Goal: Task Accomplishment & Management: Manage account settings

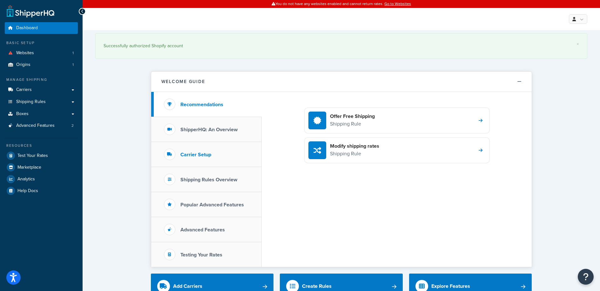
click at [223, 159] on li "Carrier Setup" at bounding box center [206, 154] width 110 height 25
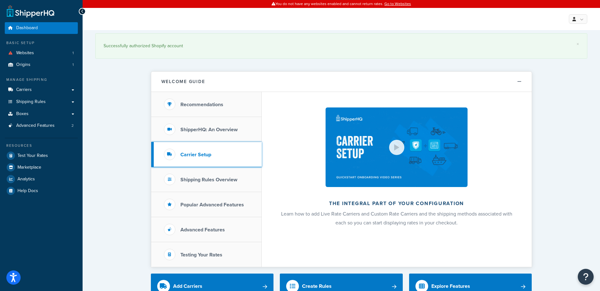
click at [190, 145] on li "Carrier Setup" at bounding box center [206, 154] width 110 height 25
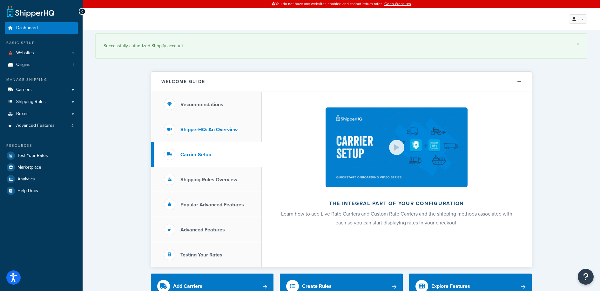
click at [193, 138] on li "ShipperHQ: An Overview" at bounding box center [206, 129] width 110 height 25
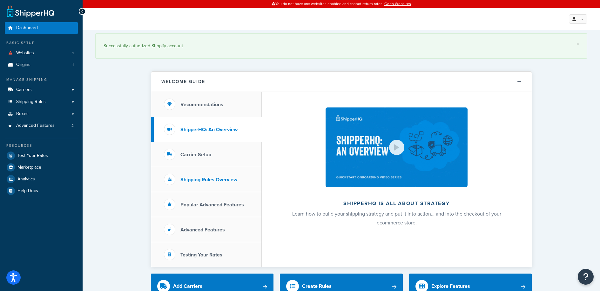
click at [198, 175] on li "Shipping Rules Overview" at bounding box center [206, 179] width 110 height 25
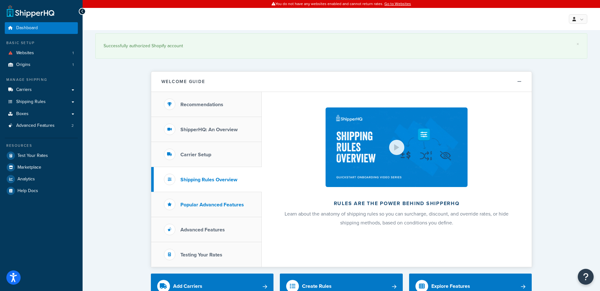
click at [197, 204] on h3 "Popular Advanced Features" at bounding box center [211, 205] width 63 height 6
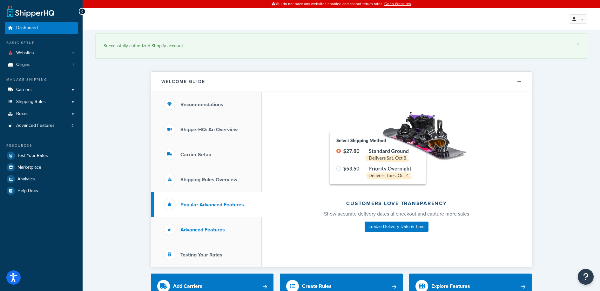
click at [190, 222] on li "Advanced Features" at bounding box center [206, 229] width 110 height 25
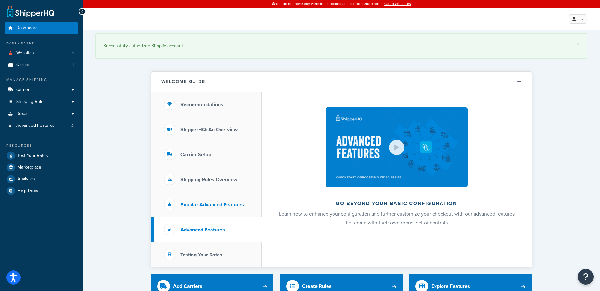
click at [221, 213] on li "Popular Advanced Features" at bounding box center [206, 204] width 110 height 25
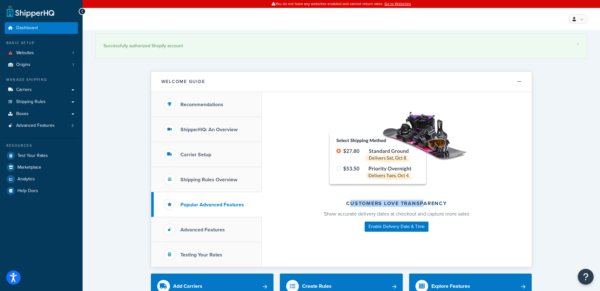
drag, startPoint x: 351, startPoint y: 203, endPoint x: 422, endPoint y: 205, distance: 71.5
click at [422, 205] on h2 "Customers love transparency" at bounding box center [396, 204] width 185 height 6
drag, startPoint x: 353, startPoint y: 213, endPoint x: 429, endPoint y: 215, distance: 75.9
click at [429, 215] on p "Show accurate delivery dates at checkout and capture more sales" at bounding box center [396, 214] width 185 height 9
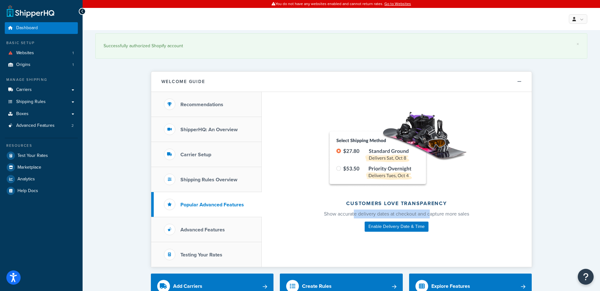
click at [429, 215] on p "Show accurate delivery dates at checkout and capture more sales" at bounding box center [396, 214] width 185 height 9
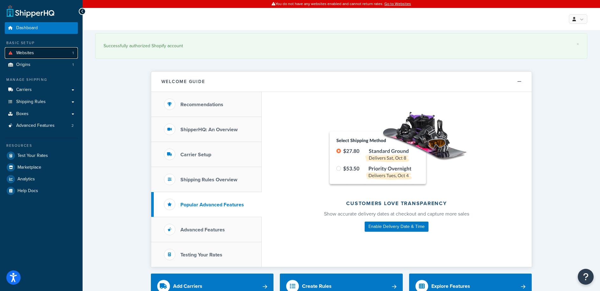
click at [49, 57] on link "Websites 1" at bounding box center [41, 53] width 73 height 12
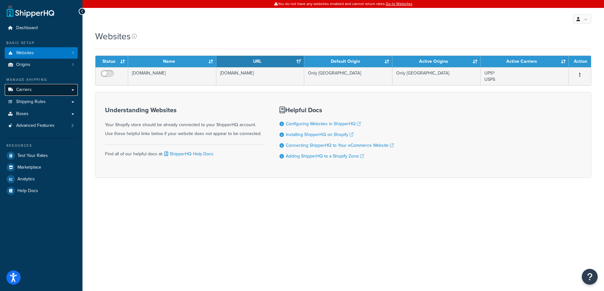
click at [27, 92] on span "Carriers" at bounding box center [24, 89] width 16 height 5
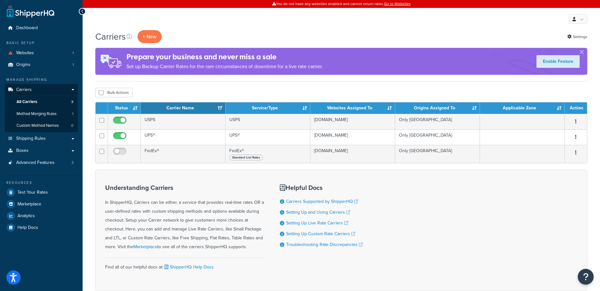
click at [481, 33] on div "Carriers + New Settings" at bounding box center [341, 36] width 492 height 13
click at [582, 53] on button "button" at bounding box center [582, 54] width 2 height 2
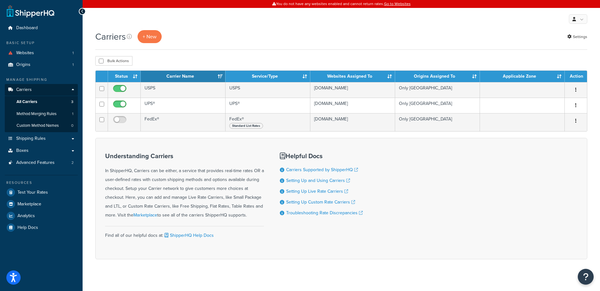
click at [377, 22] on div "My Profile Billing Global Settings Contact Us Logout" at bounding box center [341, 19] width 517 height 22
drag, startPoint x: 293, startPoint y: 4, endPoint x: 347, endPoint y: 9, distance: 54.2
click at [347, 9] on div "You do not have any websites enabled and cannot return rates. Go to Websites My…" at bounding box center [341, 149] width 517 height 298
click at [347, 9] on div "My Profile Billing Global Settings Contact Us Logout" at bounding box center [341, 19] width 517 height 22
click at [39, 190] on span "Test Your Rates" at bounding box center [32, 192] width 30 height 5
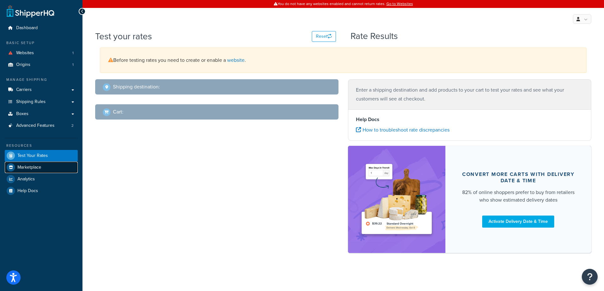
click at [17, 168] on span "Marketplace" at bounding box center [29, 167] width 24 height 5
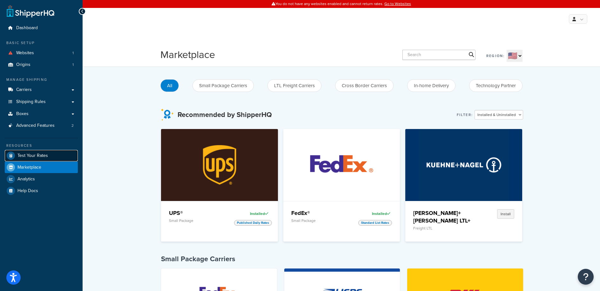
click at [30, 160] on link "Test Your Rates" at bounding box center [41, 155] width 73 height 11
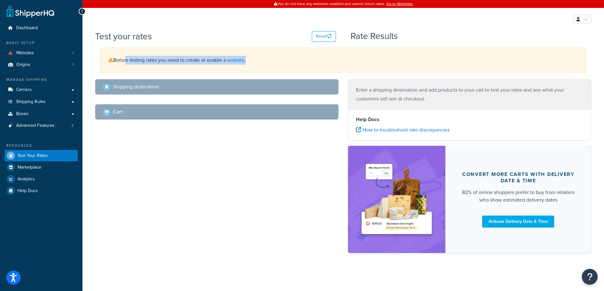
drag, startPoint x: 129, startPoint y: 62, endPoint x: 260, endPoint y: 62, distance: 130.5
click at [258, 64] on div "Before testing rates you need to create or enable a website ." at bounding box center [343, 60] width 487 height 25
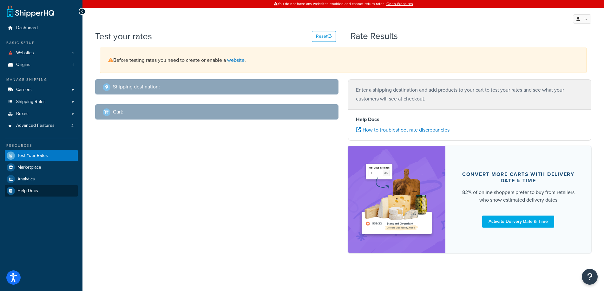
drag, startPoint x: 88, startPoint y: 214, endPoint x: 56, endPoint y: 188, distance: 41.3
click at [85, 209] on div "Test your rates Reset Rate Results Before testing rates you need to create or e…" at bounding box center [344, 152] width 522 height 245
click at [38, 92] on link "Carriers" at bounding box center [41, 90] width 73 height 12
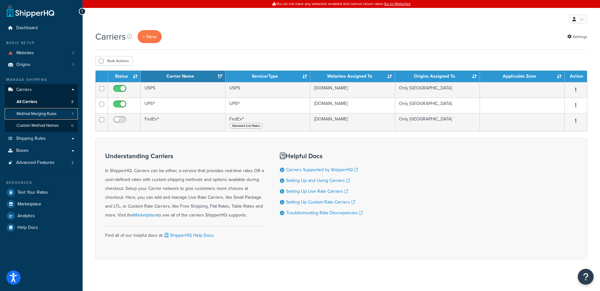
click at [40, 115] on span "Method Merging Rules" at bounding box center [37, 113] width 40 height 5
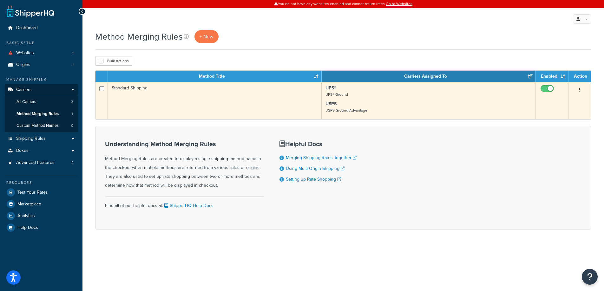
click at [578, 90] on button "button" at bounding box center [580, 90] width 9 height 10
click at [545, 102] on link "Edit" at bounding box center [554, 102] width 50 height 13
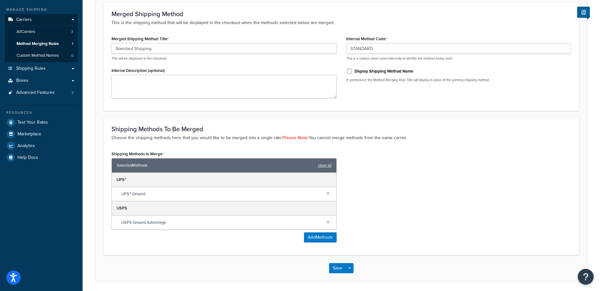
scroll to position [92, 0]
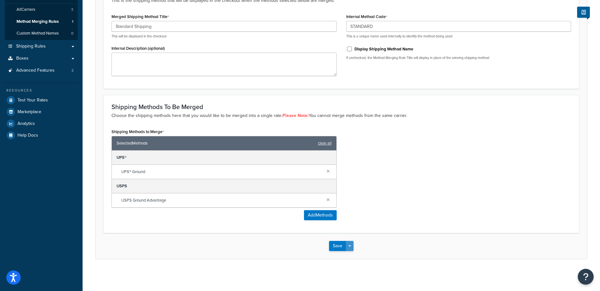
click at [350, 245] on button "Save Dropdown" at bounding box center [350, 246] width 8 height 10
click at [522, 257] on div "Save Save Dropdown Save and Edit Save and Duplicate Save and Create New" at bounding box center [341, 246] width 491 height 26
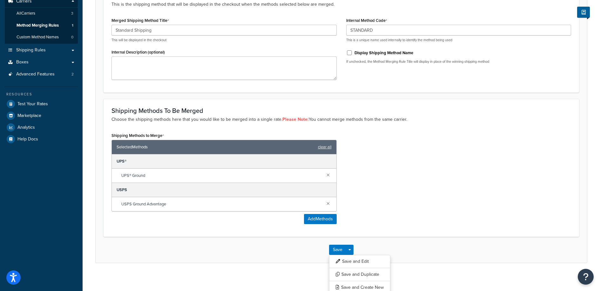
scroll to position [0, 0]
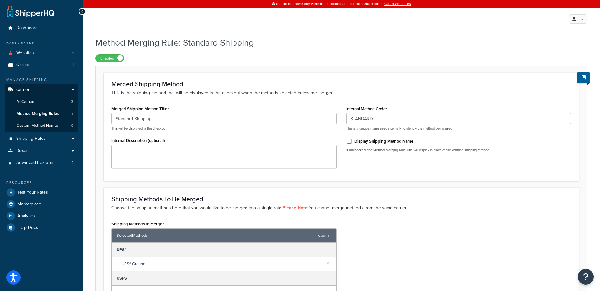
click at [457, 196] on h3 "Shipping Methods To Be Merged" at bounding box center [340, 199] width 459 height 7
click at [83, 12] on icon at bounding box center [82, 11] width 3 height 4
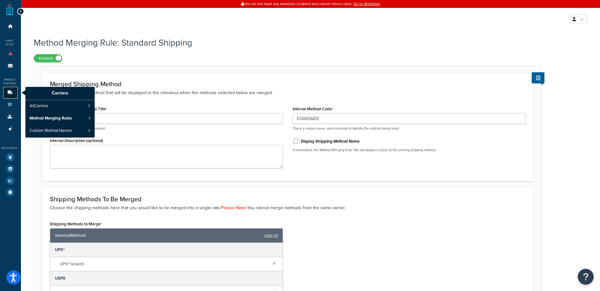
click at [8, 95] on link "Carriers" at bounding box center [10, 93] width 15 height 12
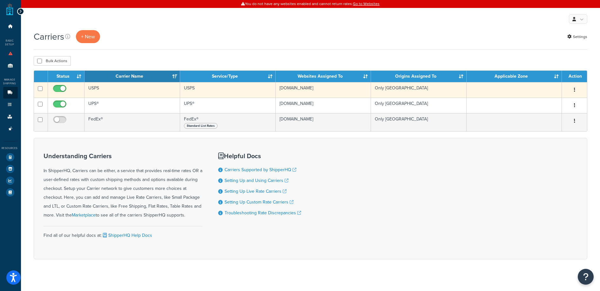
click at [97, 88] on td "USPS" at bounding box center [132, 90] width 96 height 16
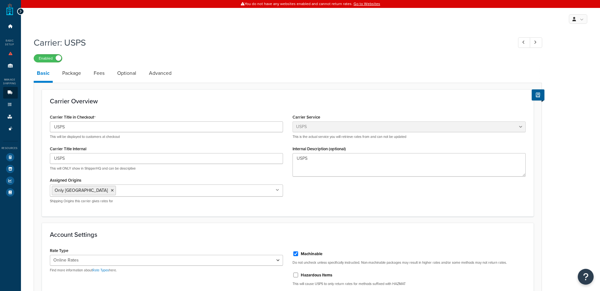
select select "usps"
select select "ONLINE"
click at [103, 71] on link "Fees" at bounding box center [98, 73] width 17 height 15
select select "item"
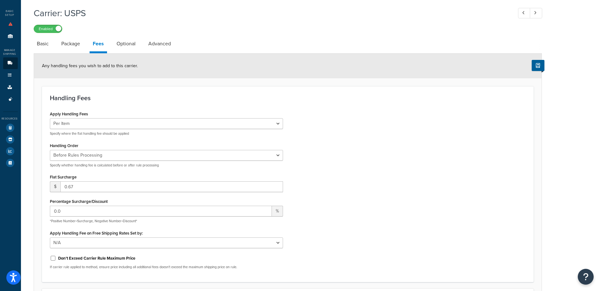
scroll to position [62, 0]
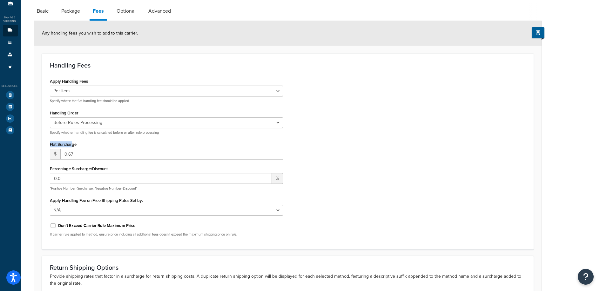
drag, startPoint x: 72, startPoint y: 146, endPoint x: 48, endPoint y: 147, distance: 24.1
click at [48, 147] on div "Apply Handling Fees Per Order Per Item Per Package Specify where the flat handl…" at bounding box center [166, 159] width 243 height 165
click at [77, 107] on div "Apply Handling Fees Per Order Per Item Per Package Specify where the flat handl…" at bounding box center [166, 159] width 243 height 165
click at [101, 200] on label "Apply Handling Fee on Free Shipping Rates Set by:" at bounding box center [96, 200] width 93 height 5
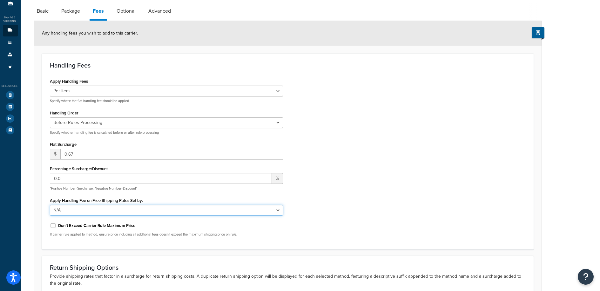
click at [101, 205] on select "N/A Fixed/Free Shipping Methods Free Promotion Rules All Free Shipping" at bounding box center [166, 210] width 233 height 11
click at [101, 200] on label "Apply Handling Fee on Free Shipping Rates Set by:" at bounding box center [96, 200] width 93 height 5
click at [101, 205] on select "N/A Fixed/Free Shipping Methods Free Promotion Rules All Free Shipping" at bounding box center [166, 210] width 233 height 11
click at [101, 200] on label "Apply Handling Fee on Free Shipping Rates Set by:" at bounding box center [96, 200] width 93 height 5
click at [101, 205] on select "N/A Fixed/Free Shipping Methods Free Promotion Rules All Free Shipping" at bounding box center [166, 210] width 233 height 11
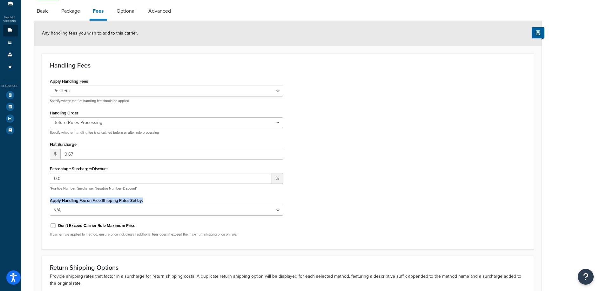
click at [101, 200] on label "Apply Handling Fee on Free Shipping Rates Set by:" at bounding box center [96, 200] width 93 height 5
click at [101, 205] on select "N/A Fixed/Free Shipping Methods Free Promotion Rules All Free Shipping" at bounding box center [166, 210] width 233 height 11
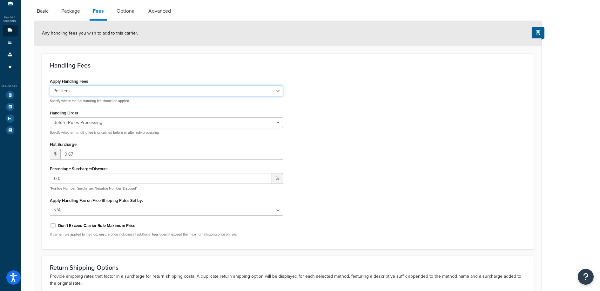
click at [89, 89] on select "Per Order Per Item Per Package" at bounding box center [166, 91] width 233 height 11
click at [50, 86] on select "Per Order Per Item Per Package" at bounding box center [166, 91] width 233 height 11
click at [99, 120] on select "Before Rules Processing After Rules Processing" at bounding box center [166, 122] width 233 height 11
click at [50, 117] on select "Before Rules Processing After Rules Processing" at bounding box center [166, 122] width 233 height 11
click at [343, 115] on div "Apply Handling Fees Per Order Per Item Per Package Specify where the flat handl…" at bounding box center [287, 159] width 485 height 165
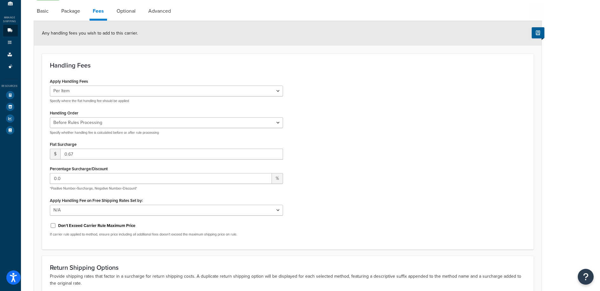
click at [68, 146] on label "Flat Surcharge" at bounding box center [63, 144] width 27 height 5
select select "usps"
select select "ONLINE"
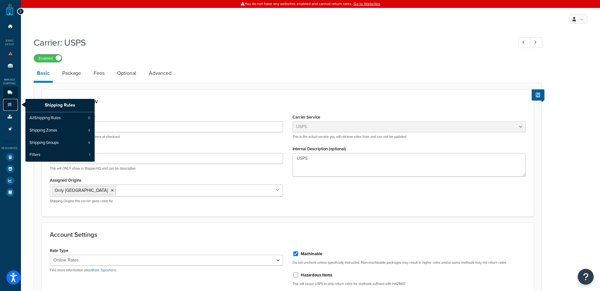
click at [11, 109] on link "Shipping Rules" at bounding box center [10, 105] width 15 height 12
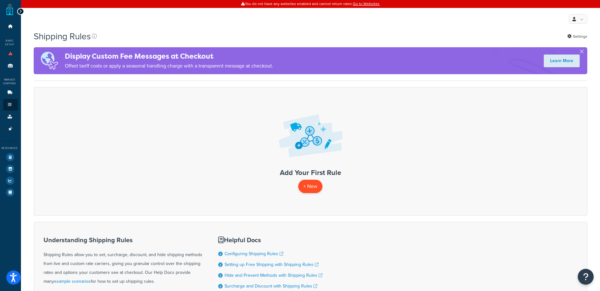
click at [312, 192] on p "+ New" at bounding box center [310, 186] width 24 height 13
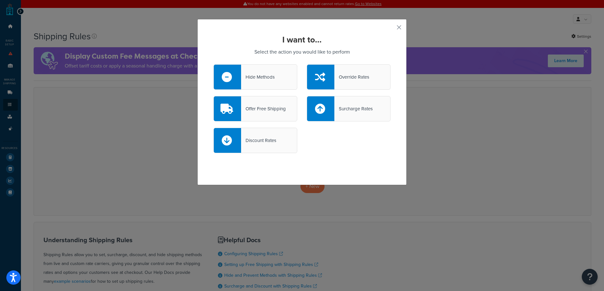
click at [339, 105] on div "Surcharge Rates" at bounding box center [354, 108] width 38 height 9
click at [0, 0] on input "Surcharge Rates" at bounding box center [0, 0] width 0 height 0
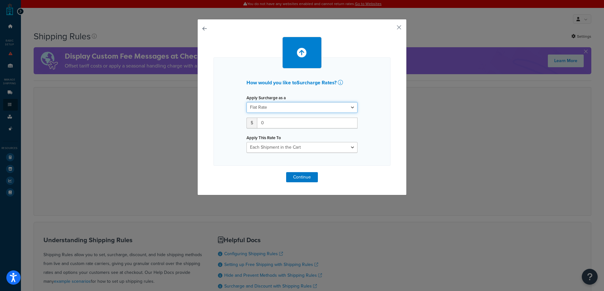
click at [342, 107] on select "Flat Rate Percentage Flat Rate & Percentage" at bounding box center [302, 107] width 111 height 11
click at [247, 102] on select "Flat Rate Percentage Flat Rate & Percentage" at bounding box center [302, 107] width 111 height 11
click at [320, 148] on select "Each Shipment in the Cart Each Shipping Group in the Cart Each Item within a Sh…" at bounding box center [302, 147] width 111 height 11
click at [391, 30] on button "button" at bounding box center [390, 30] width 2 height 2
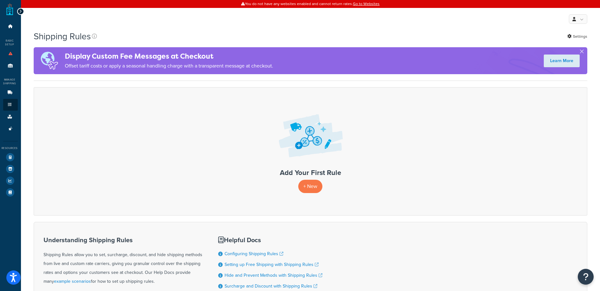
click at [211, 28] on div "My Profile Billing Global Settings Contact Us Logout" at bounding box center [310, 19] width 579 height 22
drag, startPoint x: 7, startPoint y: 101, endPoint x: 349, endPoint y: 8, distance: 353.7
click at [305, 4] on div "You do not have any websites enabled and cannot return rates. Go to Websites" at bounding box center [310, 4] width 579 height 8
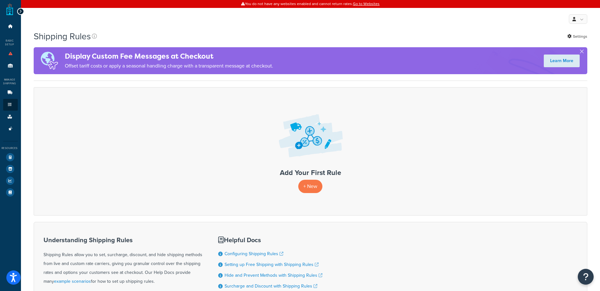
click at [584, 52] on div "Learn More" at bounding box center [561, 60] width 51 height 19
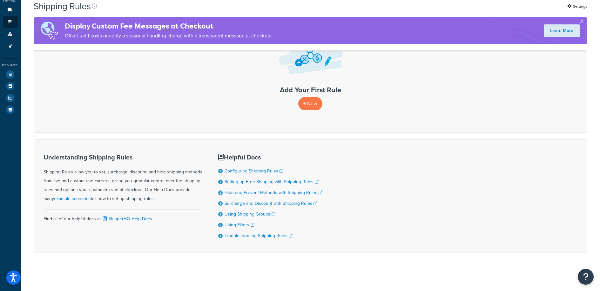
scroll to position [79, 0]
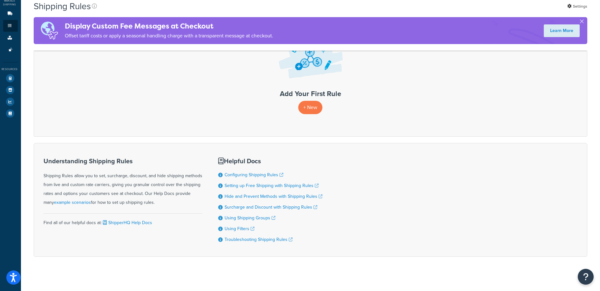
click at [198, 109] on div "+ New" at bounding box center [310, 107] width 540 height 13
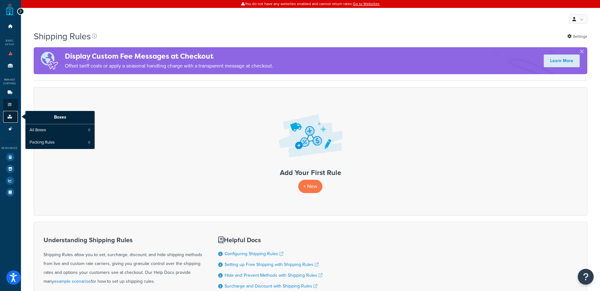
click at [7, 115] on icon at bounding box center [10, 117] width 6 height 4
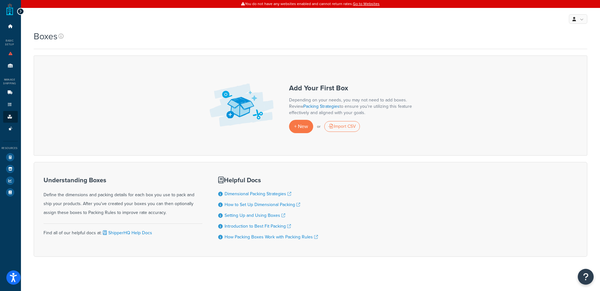
drag, startPoint x: 309, startPoint y: 99, endPoint x: 425, endPoint y: 113, distance: 116.7
click at [425, 113] on div "Add Your First Box Depending on your needs, you may not need to add boxes. Revi…" at bounding box center [310, 106] width 553 height 100
drag, startPoint x: 425, startPoint y: 113, endPoint x: 345, endPoint y: 104, distance: 81.2
click at [425, 113] on div "Add Your First Box Depending on your needs, you may not need to add boxes. Revi…" at bounding box center [310, 106] width 553 height 100
click at [298, 146] on div "Add Your First Box Depending on your needs, you may not need to add boxes. Revi…" at bounding box center [310, 106] width 553 height 100
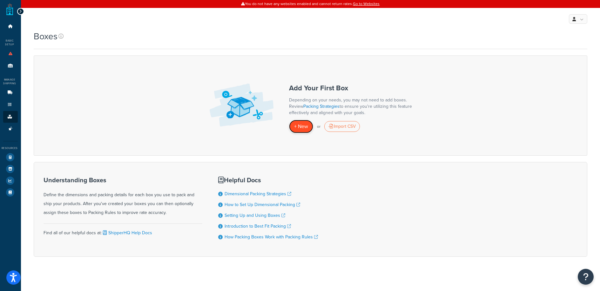
click at [299, 127] on span "+ New" at bounding box center [301, 126] width 14 height 7
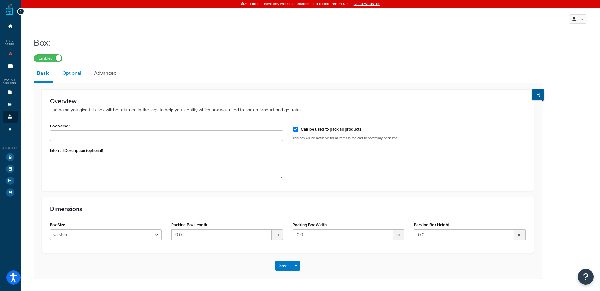
click at [73, 70] on link "Optional" at bounding box center [71, 73] width 25 height 15
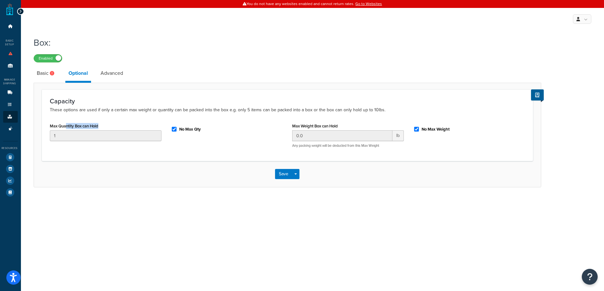
drag, startPoint x: 66, startPoint y: 125, endPoint x: 105, endPoint y: 129, distance: 39.2
click at [105, 129] on div "Max Quantity Box can Hold 1" at bounding box center [106, 132] width 112 height 20
click at [114, 77] on link "Advanced" at bounding box center [111, 73] width 29 height 15
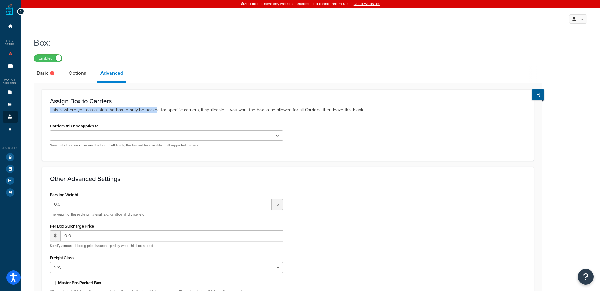
drag, startPoint x: 101, startPoint y: 106, endPoint x: 155, endPoint y: 110, distance: 54.4
click at [155, 110] on p "This is where you can assign the box to only be packed for specific carriers, i…" at bounding box center [288, 110] width 476 height 7
click at [5, 130] on link "Advanced Features 2" at bounding box center [10, 129] width 15 height 12
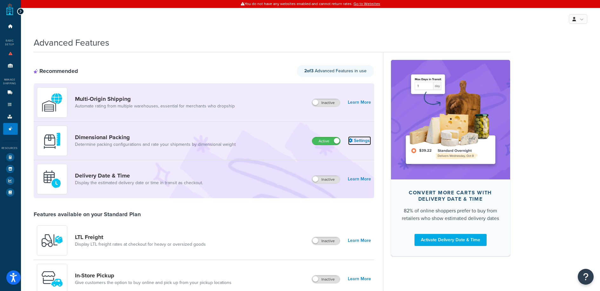
click at [368, 142] on link "Settings" at bounding box center [359, 140] width 23 height 9
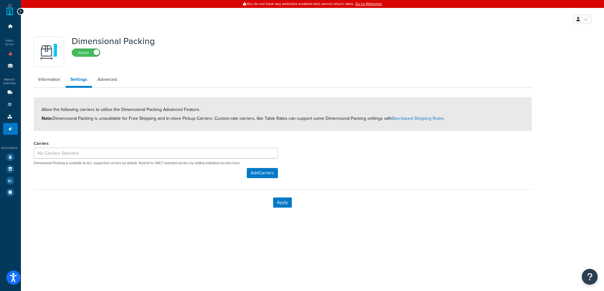
drag, startPoint x: 80, startPoint y: 110, endPoint x: 149, endPoint y: 111, distance: 69.2
click at [152, 111] on span "Allow the following carriers to utilize the Dimensional Packing Advanced Featur…" at bounding box center [243, 114] width 403 height 16
drag, startPoint x: 109, startPoint y: 109, endPoint x: 143, endPoint y: 120, distance: 36.5
click at [143, 120] on span "Allow the following carriers to utilize the Dimensional Packing Advanced Featur…" at bounding box center [243, 114] width 403 height 16
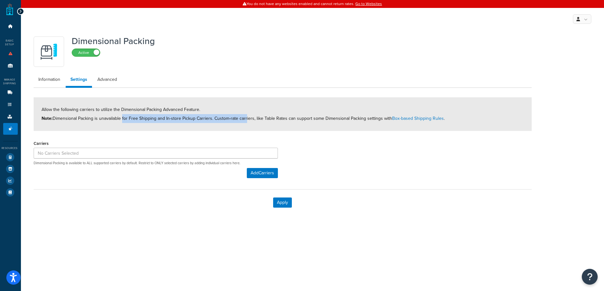
drag, startPoint x: 121, startPoint y: 120, endPoint x: 244, endPoint y: 123, distance: 122.9
click at [244, 123] on div "Allow the following carriers to utilize the Dimensional Packing Advanced Featur…" at bounding box center [283, 114] width 498 height 34
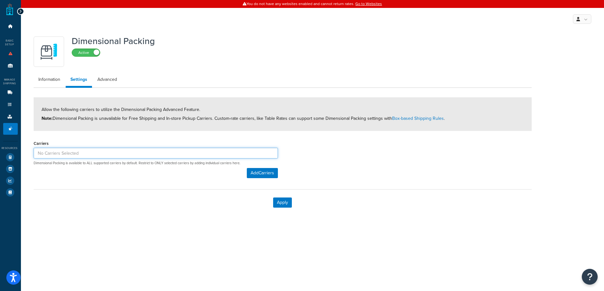
click at [124, 152] on input at bounding box center [156, 153] width 244 height 11
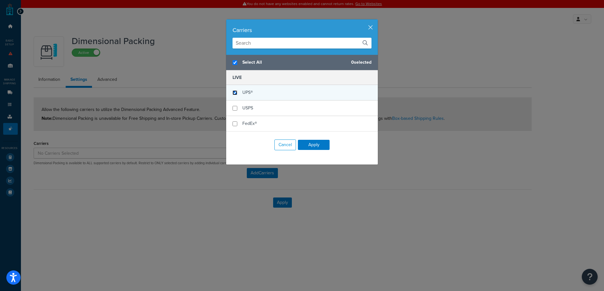
checkbox input "true"
click at [233, 92] on input "checkbox" at bounding box center [235, 92] width 5 height 5
checkbox input "true"
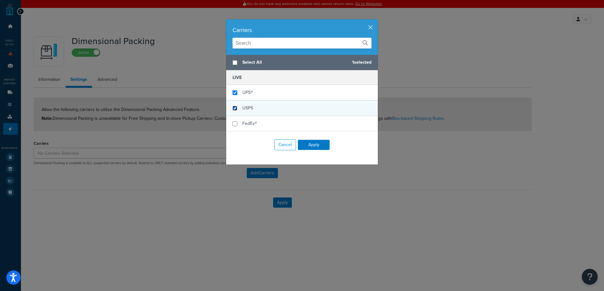
checkbox input "false"
click at [233, 106] on input "checkbox" at bounding box center [235, 108] width 5 height 5
checkbox input "true"
drag, startPoint x: 315, startPoint y: 143, endPoint x: 310, endPoint y: 149, distance: 7.4
click at [315, 143] on button "Apply" at bounding box center [314, 145] width 32 height 10
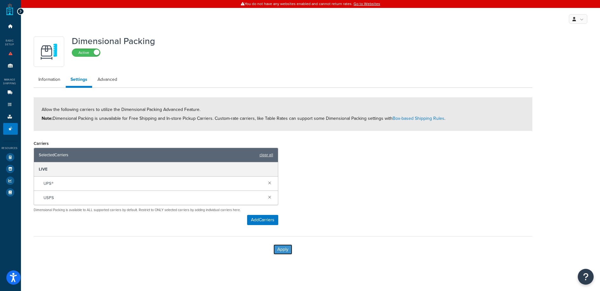
click at [283, 249] on button "Apply" at bounding box center [282, 250] width 19 height 10
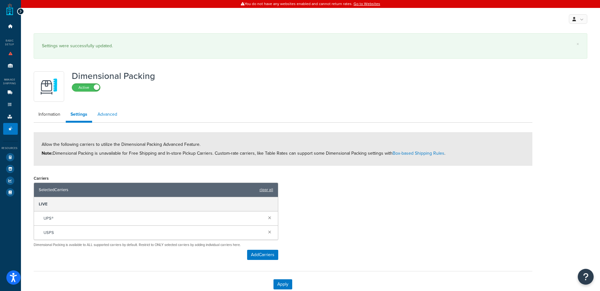
click at [105, 111] on link "Advanced" at bounding box center [107, 114] width 29 height 13
select select "false"
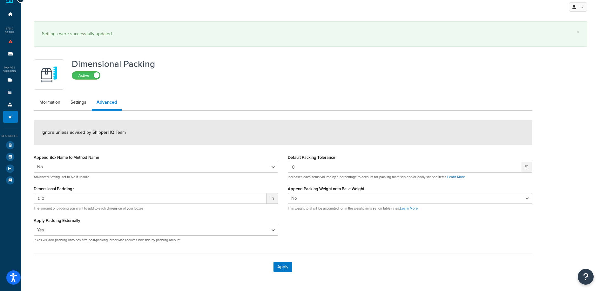
scroll to position [28, 0]
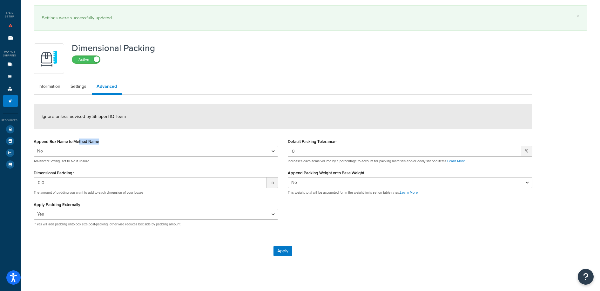
drag, startPoint x: 79, startPoint y: 141, endPoint x: 99, endPoint y: 142, distance: 20.3
click at [99, 142] on label "Append Box Name to Method Name" at bounding box center [66, 141] width 65 height 5
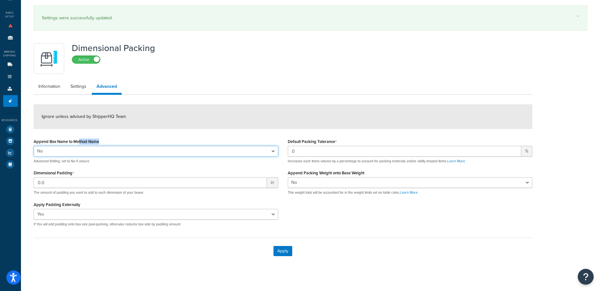
click at [99, 146] on select "Yes No" at bounding box center [156, 151] width 244 height 11
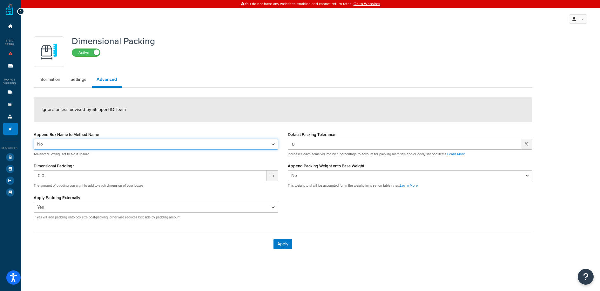
scroll to position [0, 0]
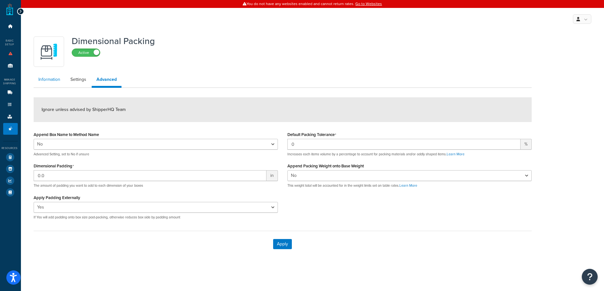
click at [48, 79] on link "Information" at bounding box center [49, 79] width 31 height 13
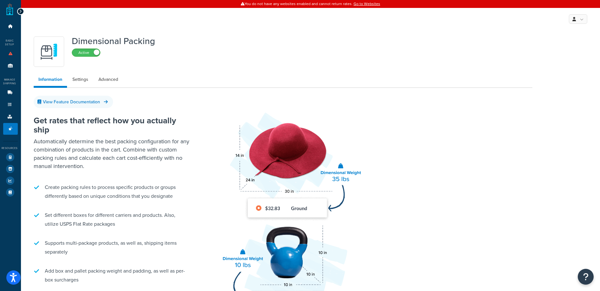
scroll to position [19, 0]
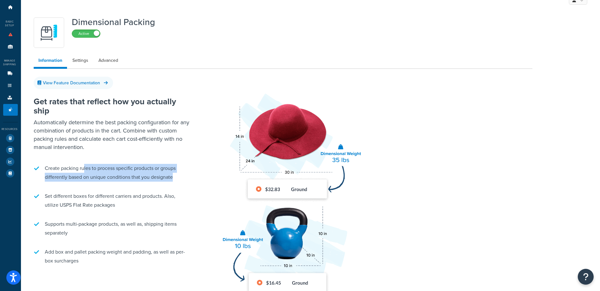
drag, startPoint x: 88, startPoint y: 169, endPoint x: 177, endPoint y: 178, distance: 89.0
click at [176, 177] on li "Create packing rules to process specific products or groups differently based o…" at bounding box center [113, 173] width 159 height 24
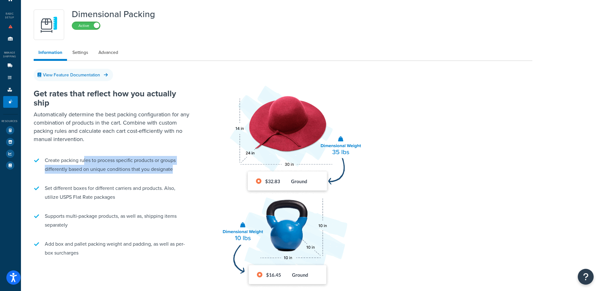
scroll to position [31, 0]
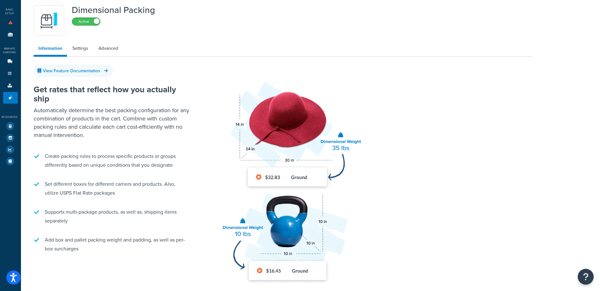
click at [139, 186] on li "Set different boxes for different carriers and products. Also, utilize USPS Fla…" at bounding box center [113, 189] width 159 height 24
drag, startPoint x: 71, startPoint y: 184, endPoint x: 143, endPoint y: 194, distance: 73.0
click at [143, 194] on li "Set different boxes for different carriers and products. Also, utilize USPS Fla…" at bounding box center [113, 189] width 159 height 24
click at [48, 183] on li "Set different boxes for different carriers and products. Also, utilize USPS Fla…" at bounding box center [113, 189] width 159 height 24
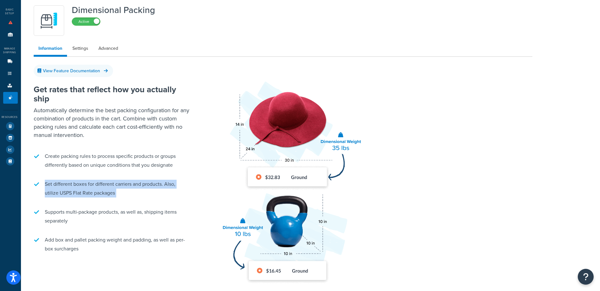
drag, startPoint x: 48, startPoint y: 183, endPoint x: 60, endPoint y: 184, distance: 12.8
click at [48, 183] on li "Set different boxes for different carriers and products. Also, utilize USPS Fla…" at bounding box center [113, 189] width 159 height 24
click at [145, 187] on li "Set different boxes for different carriers and products. Also, utilize USPS Fla…" at bounding box center [113, 189] width 159 height 24
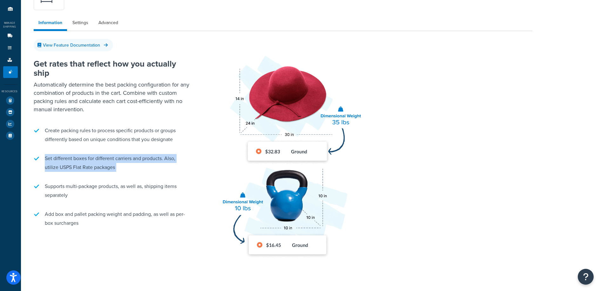
scroll to position [53, 0]
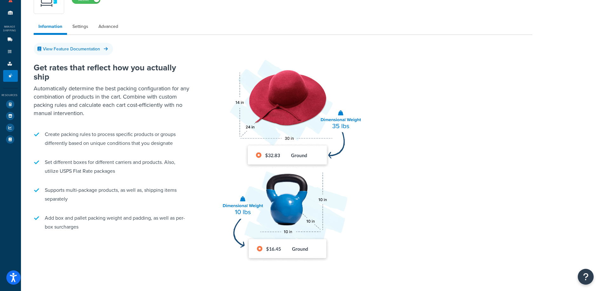
click at [92, 192] on li "Supports multi-package products, as well as, shipping items separately" at bounding box center [113, 195] width 159 height 24
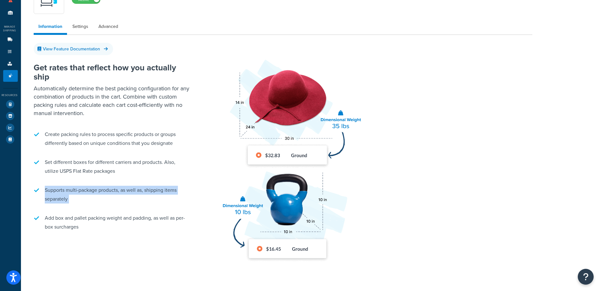
click at [92, 192] on li "Supports multi-package products, as well as, shipping items separately" at bounding box center [113, 195] width 159 height 24
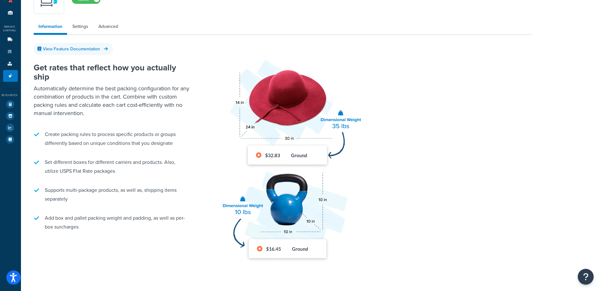
click at [124, 223] on li "Add box and pallet packing weight and padding, as well as per-box surcharges" at bounding box center [113, 223] width 159 height 24
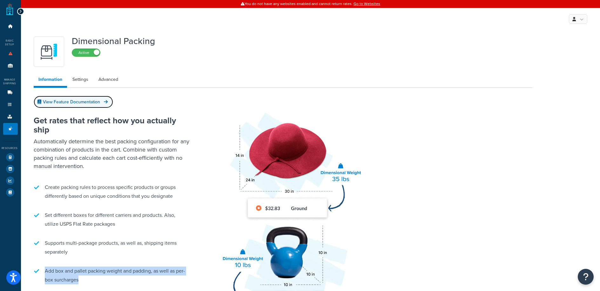
click at [88, 102] on link "View Feature Documentation" at bounding box center [73, 102] width 79 height 12
